Goal: Information Seeking & Learning: Get advice/opinions

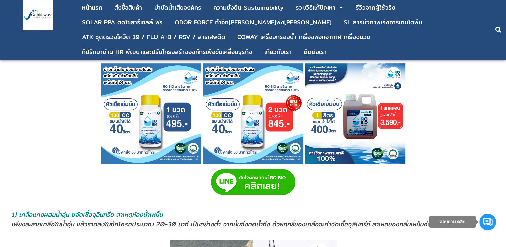
scroll to position [316, 0]
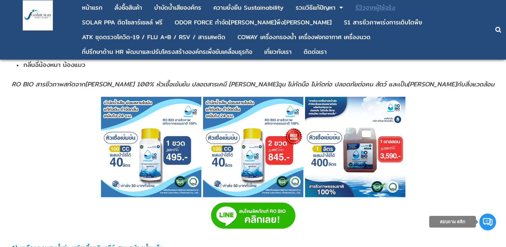
click at [373, 10] on div "รีวิวจากผู้ใช้จริง" at bounding box center [375, 8] width 40 height 6
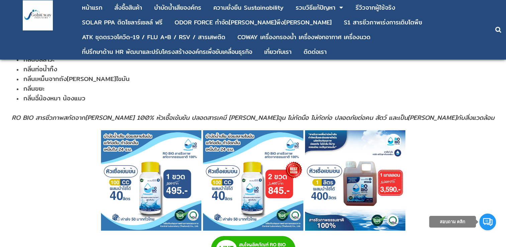
click at [377, 90] on li "กลิ่นขยะ" at bounding box center [256, 89] width 478 height 10
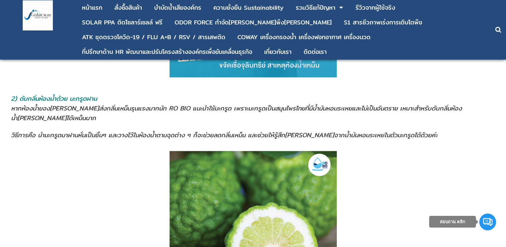
scroll to position [684, 0]
